Goal: Information Seeking & Learning: Learn about a topic

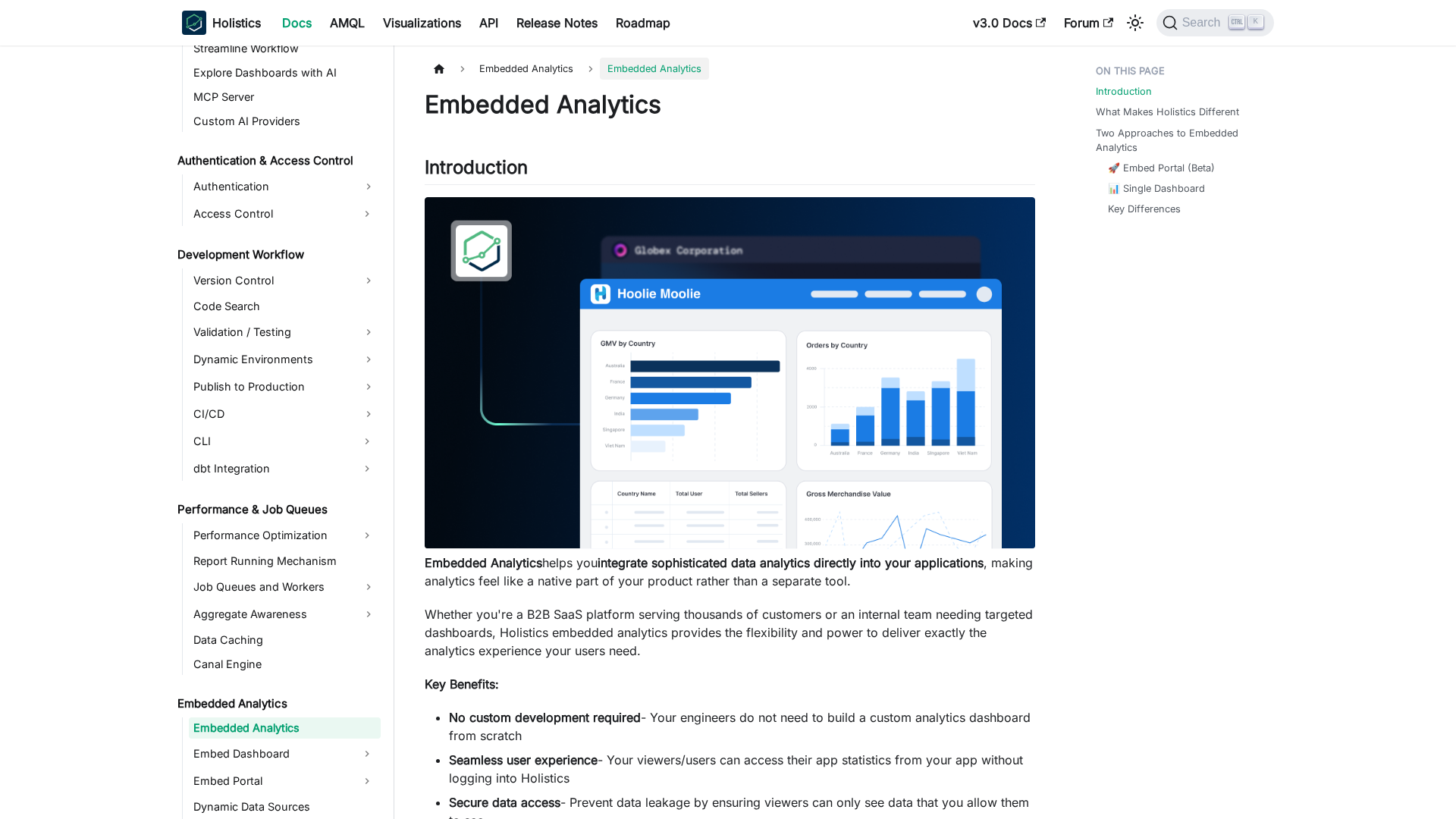
scroll to position [1034, 0]
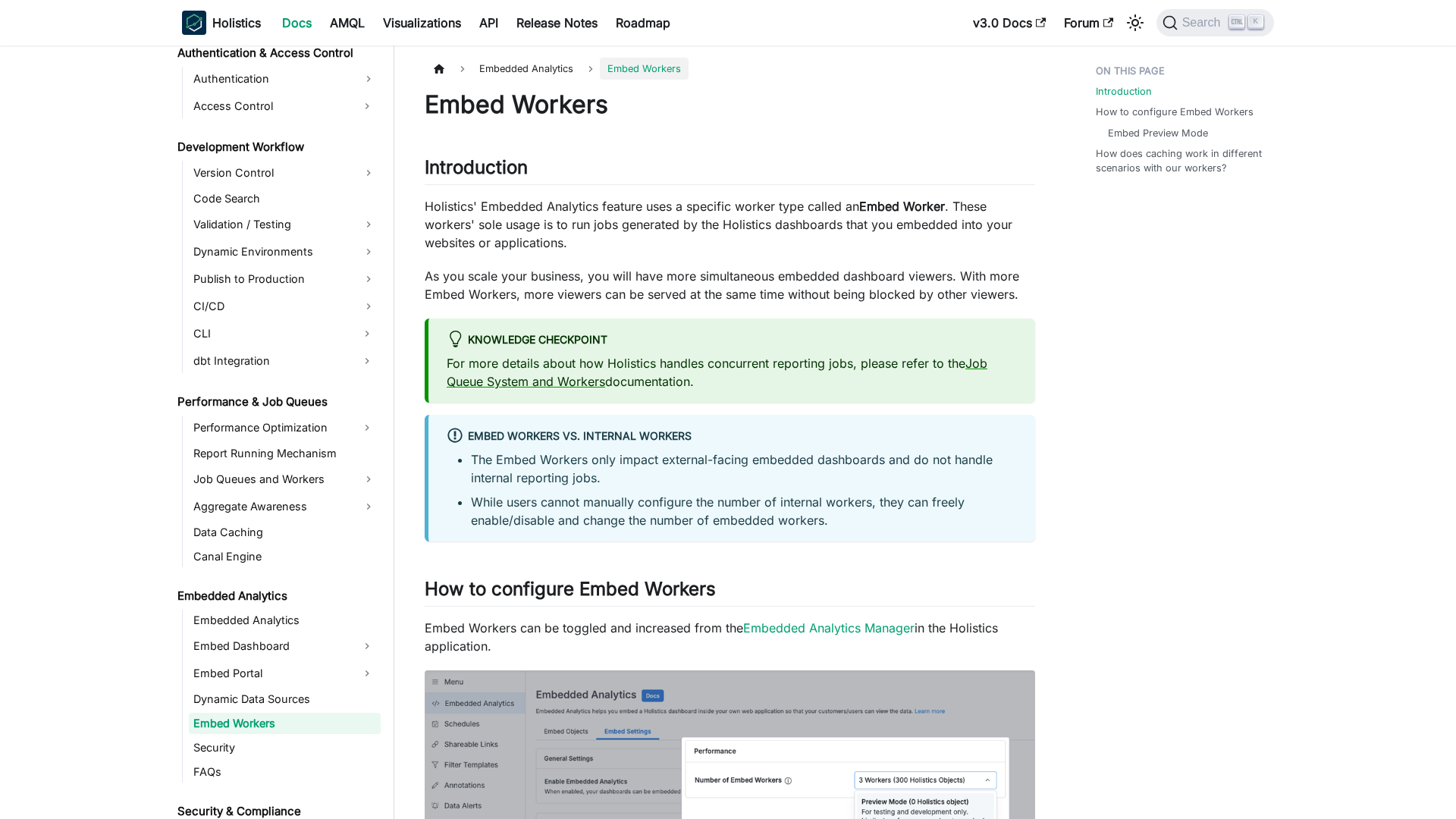
scroll to position [1137, 0]
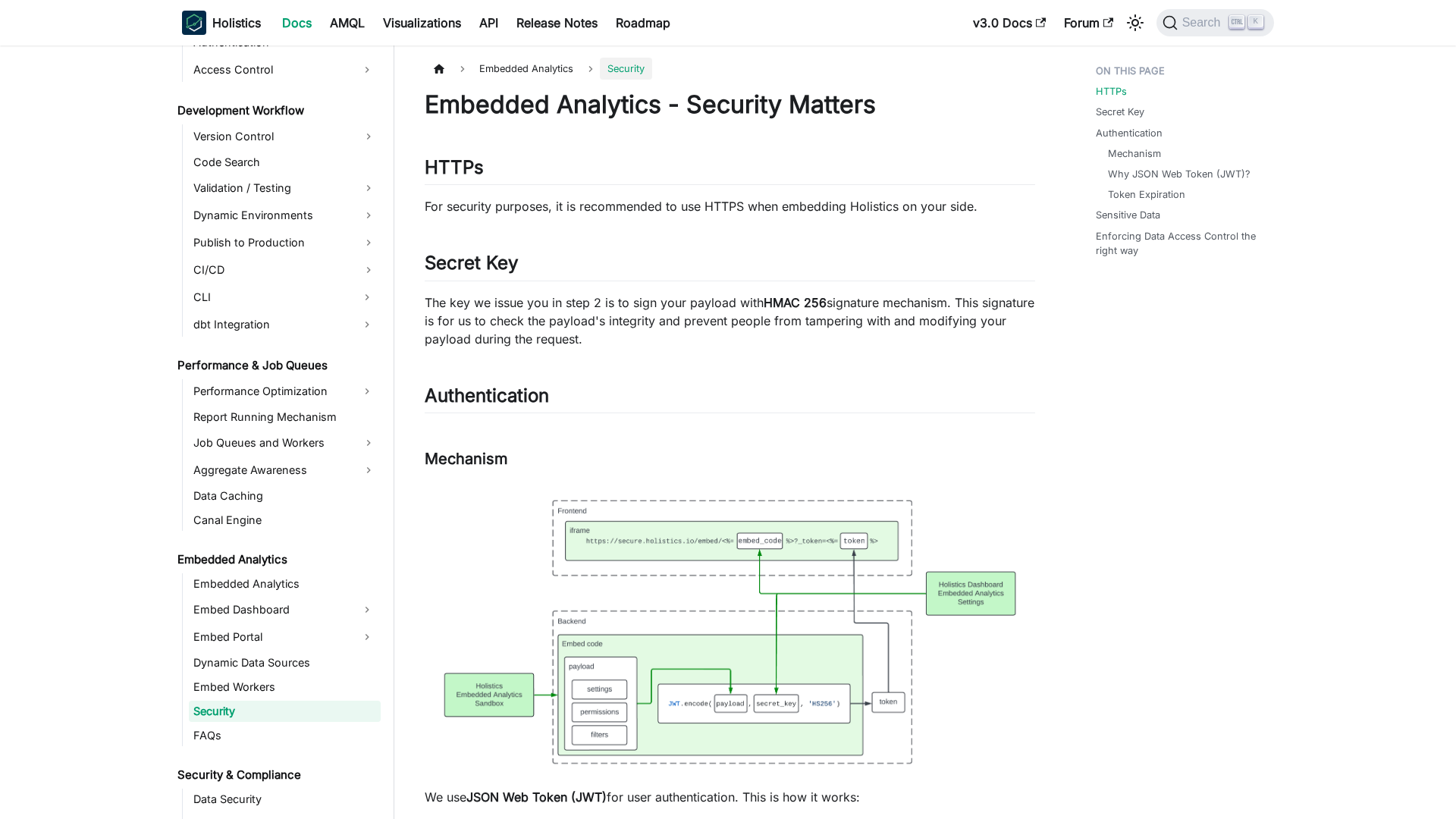
scroll to position [1162, 0]
